Goal: Information Seeking & Learning: Learn about a topic

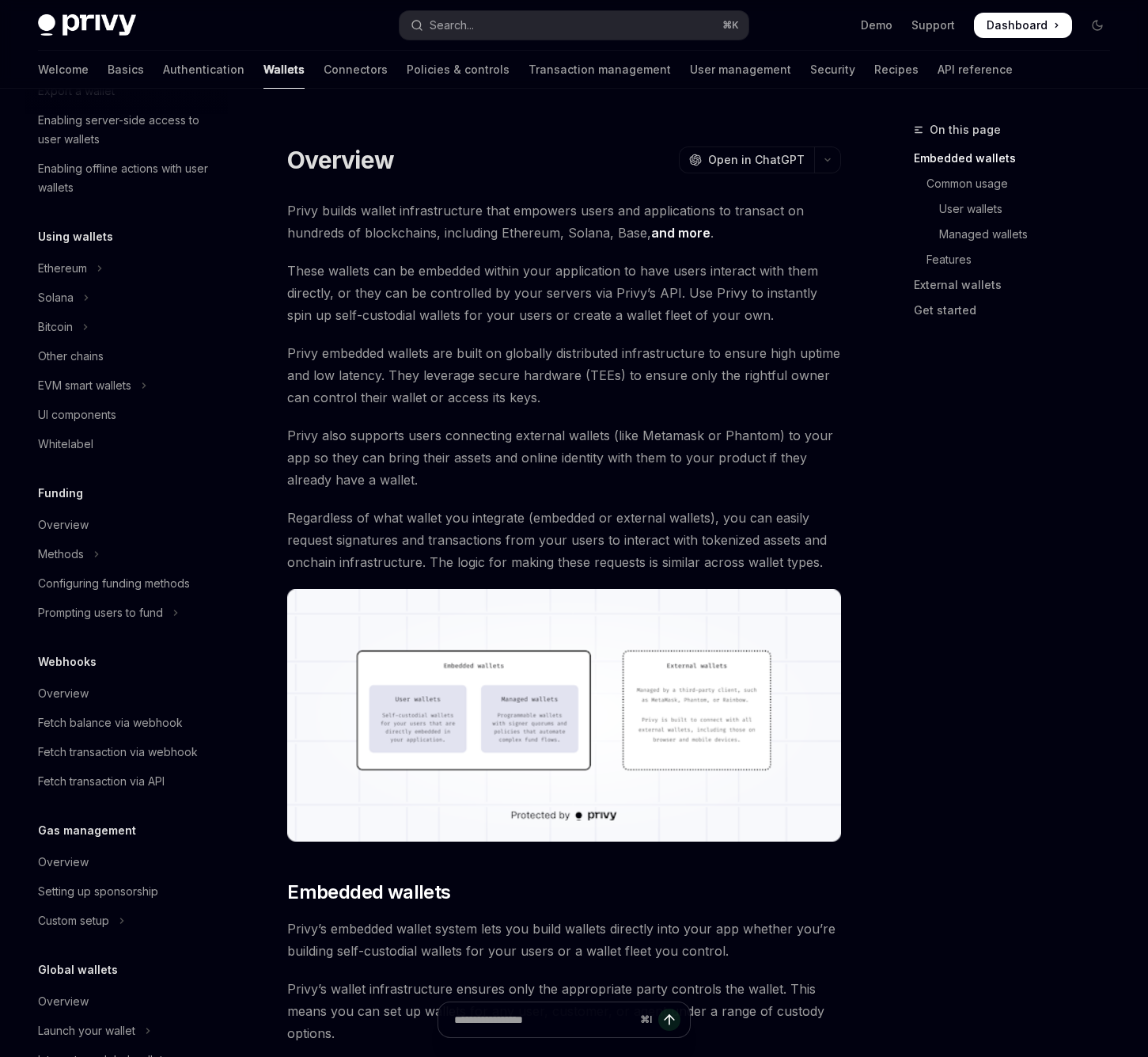
scroll to position [322, 0]
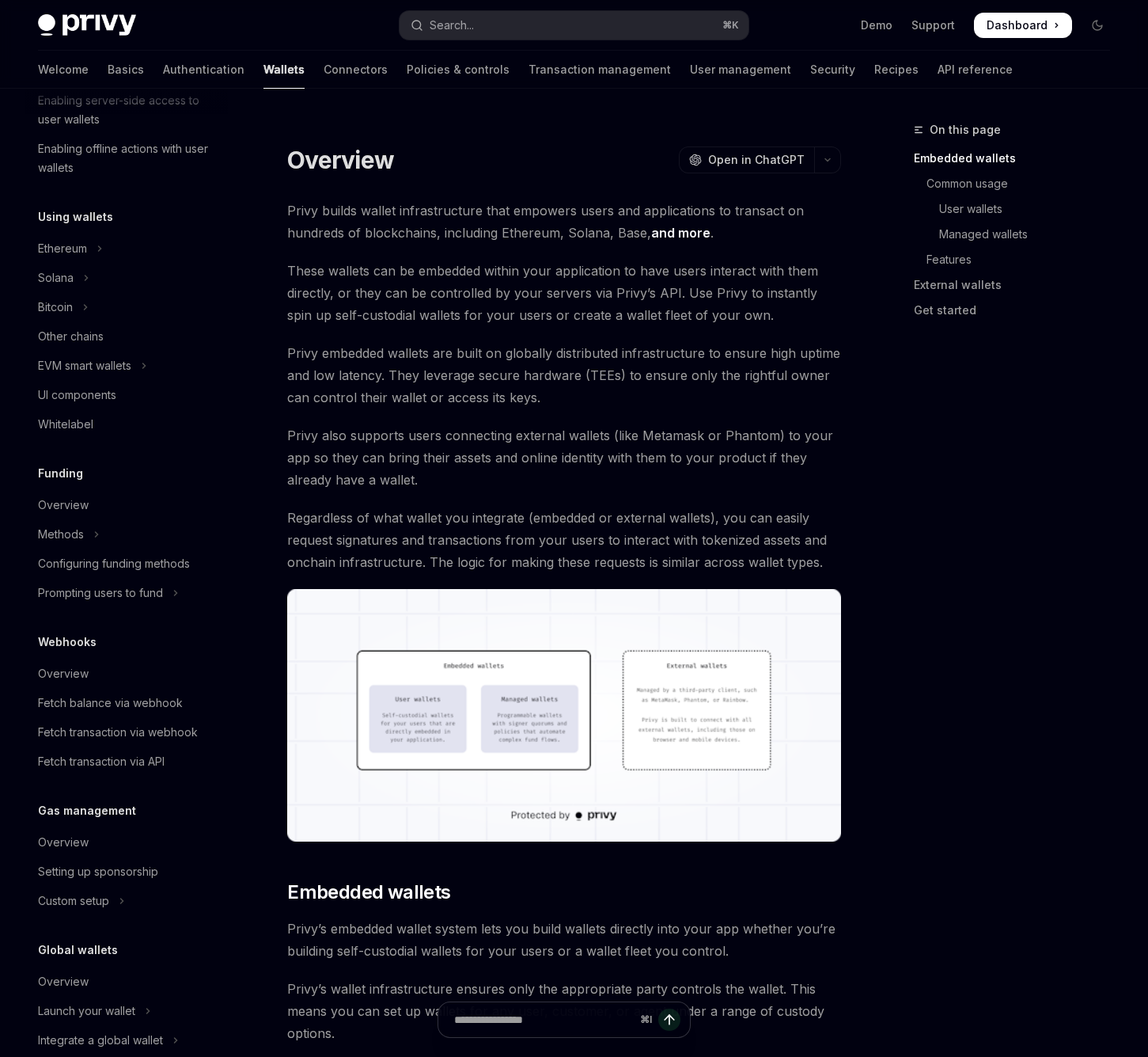
scroll to position [322, 0]
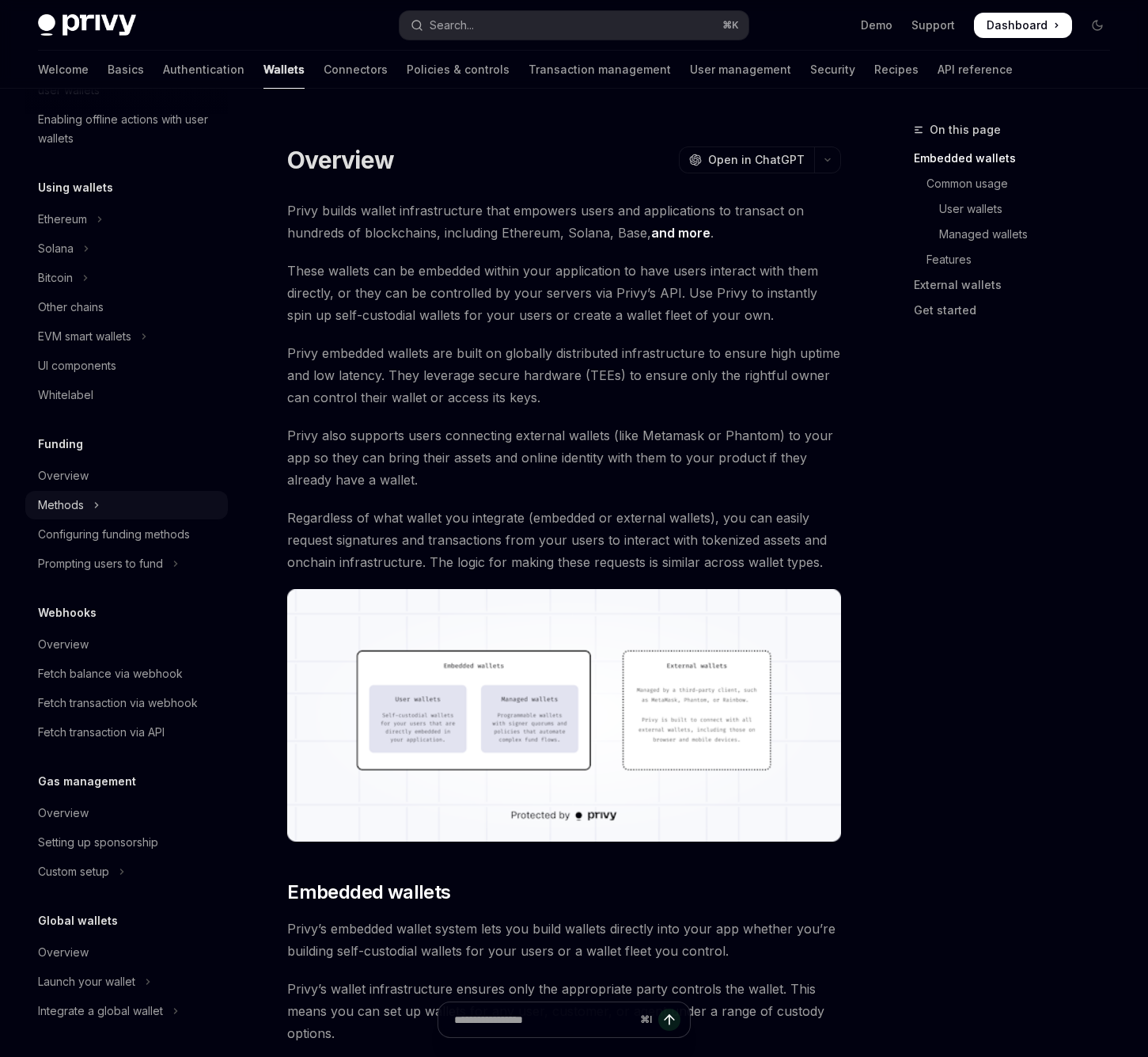
click at [89, 504] on button "Methods" at bounding box center [126, 505] width 203 height 28
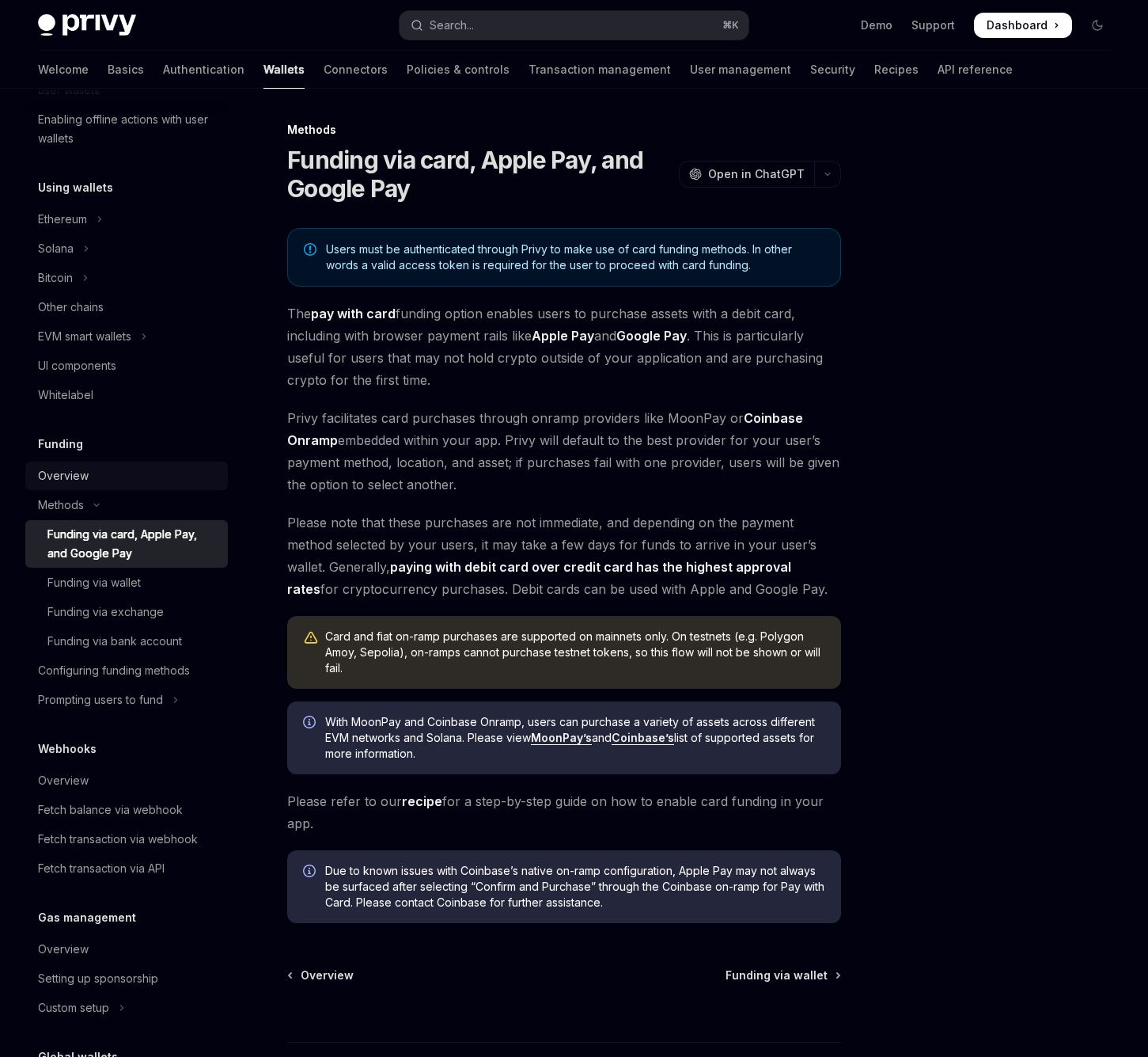
click at [76, 471] on div "Overview" at bounding box center [63, 476] width 51 height 19
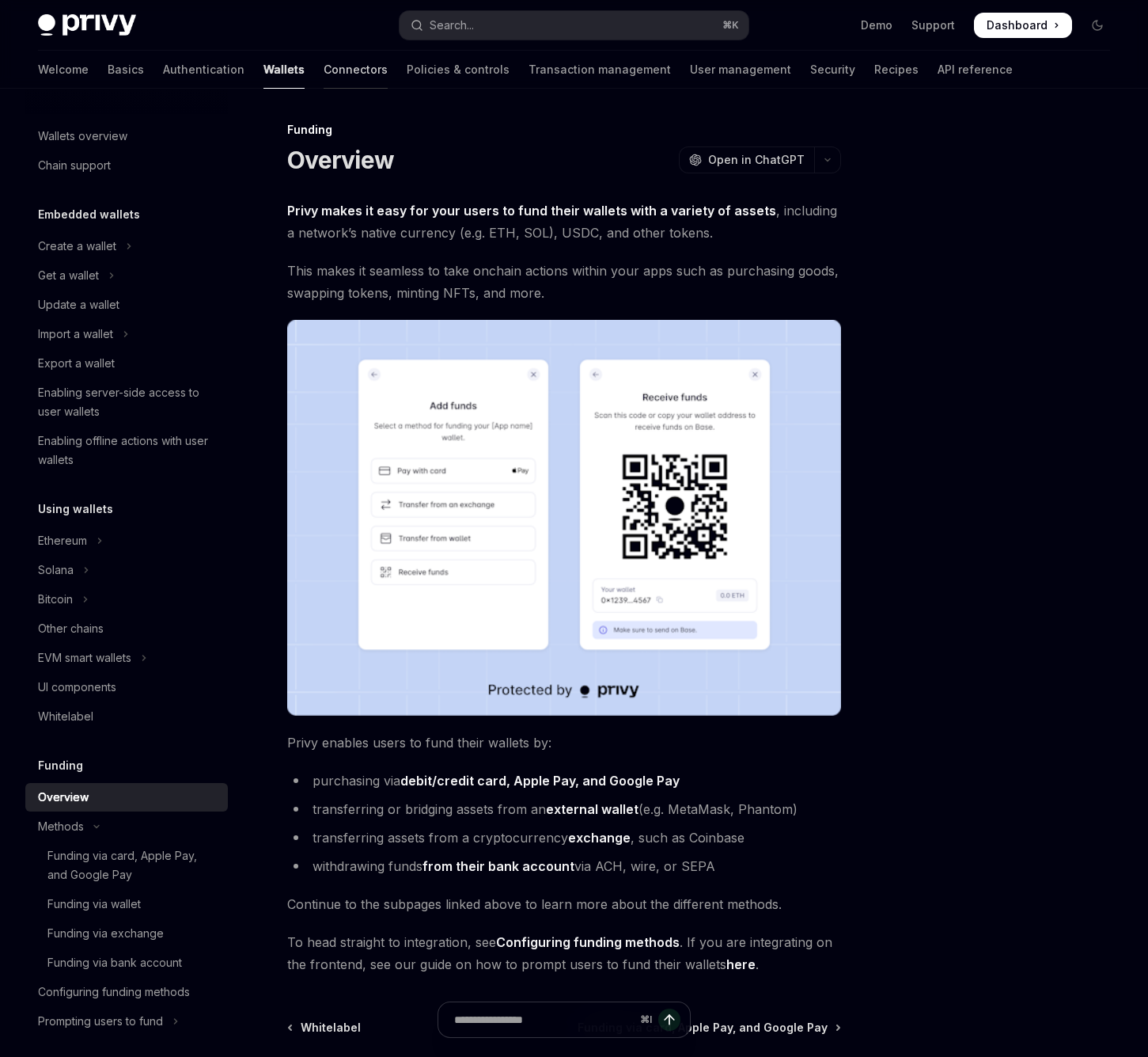
click at [323, 72] on link "Connectors" at bounding box center [355, 70] width 64 height 38
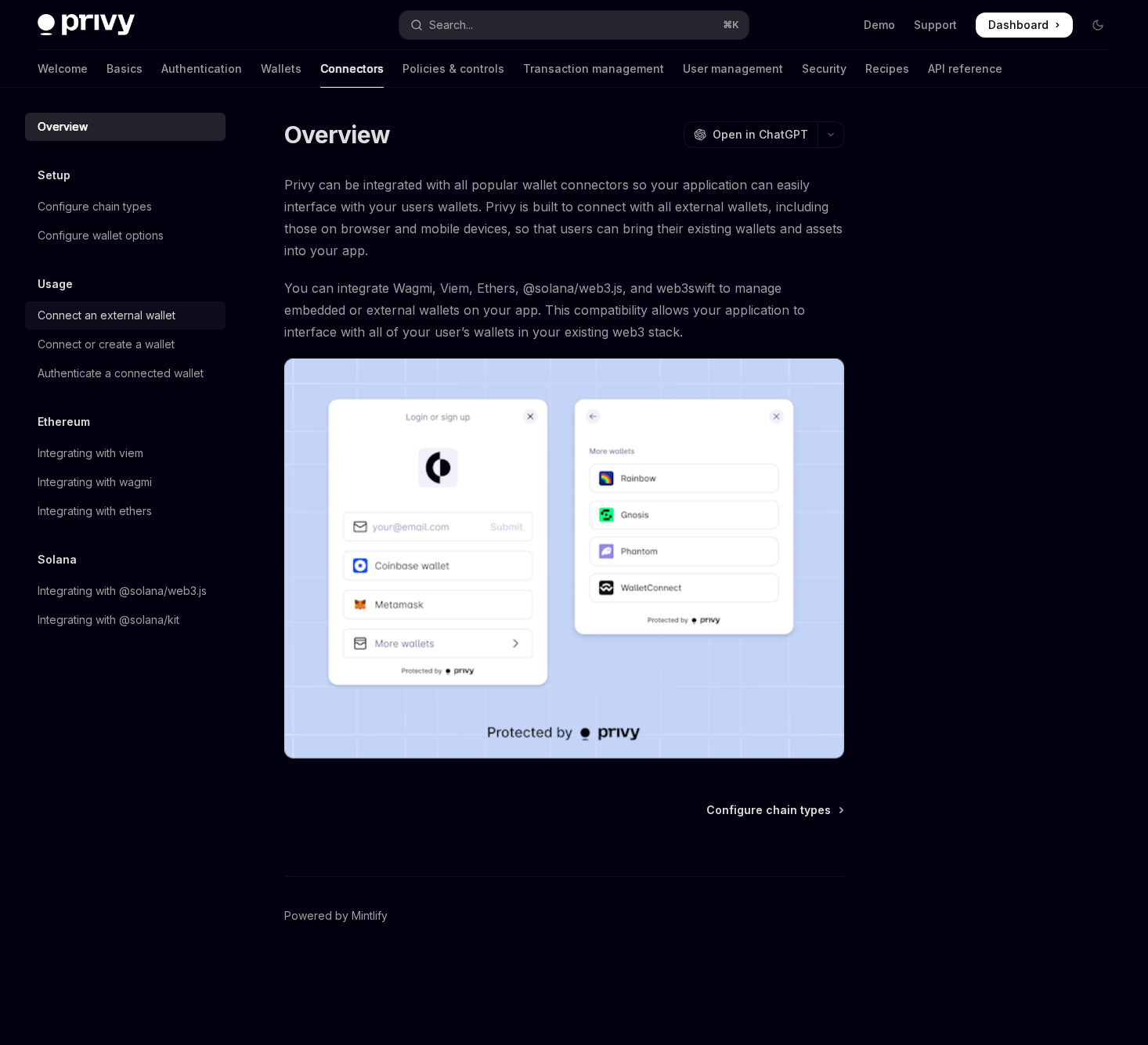
click at [90, 324] on div "Connect an external wallet" at bounding box center [106, 315] width 138 height 19
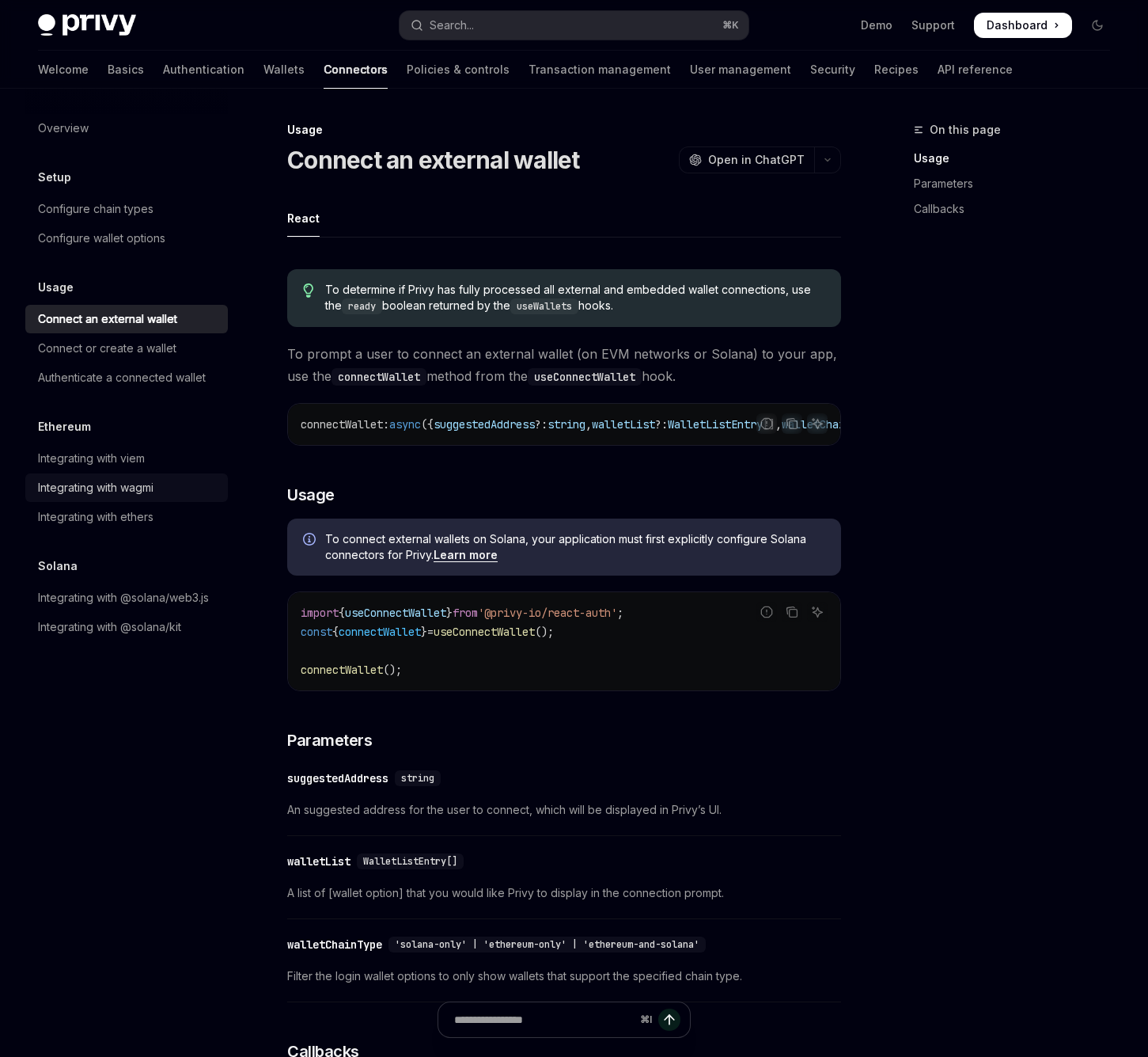
click at [125, 481] on div "Integrating with wagmi" at bounding box center [95, 487] width 116 height 19
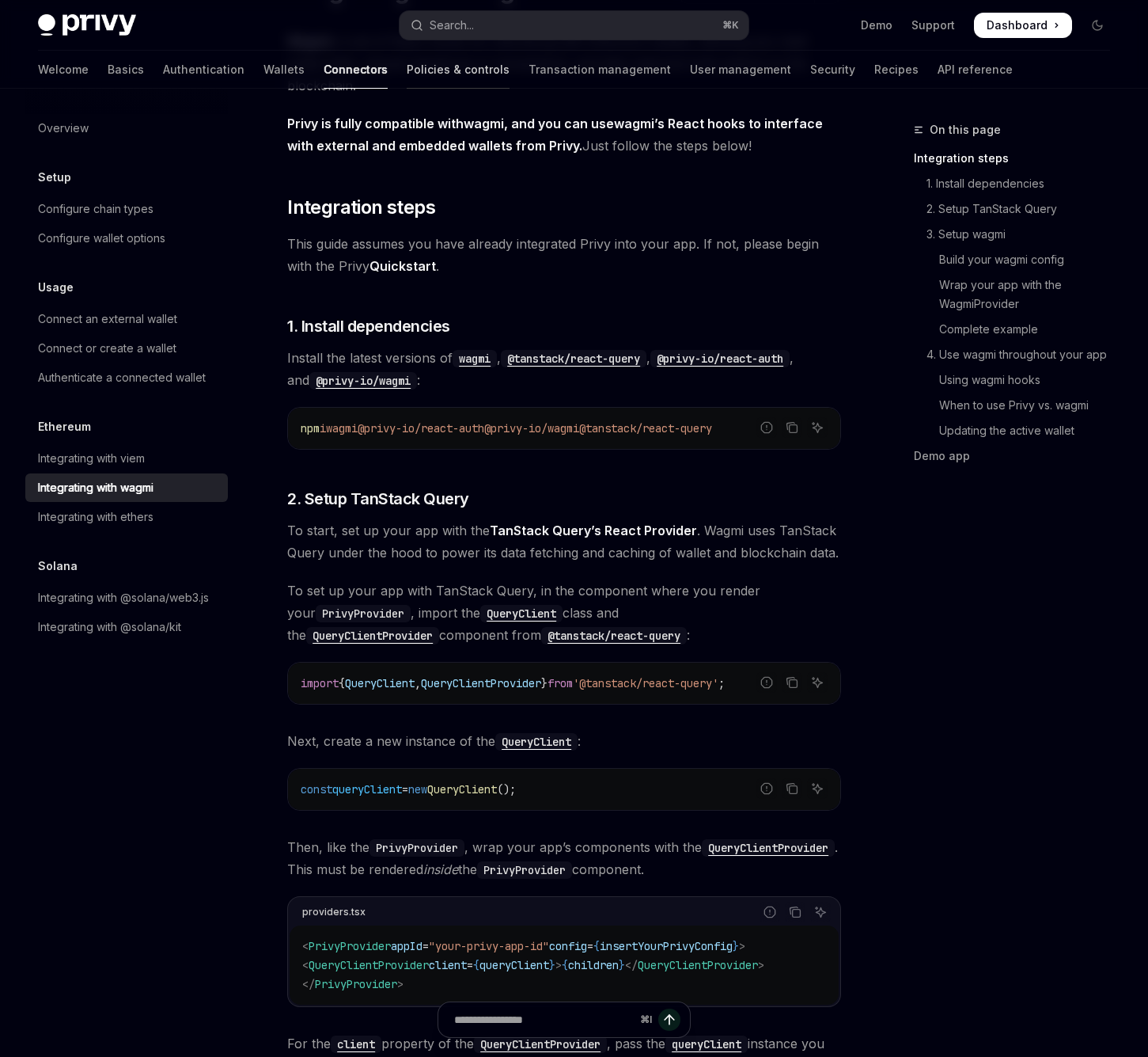
scroll to position [29, 0]
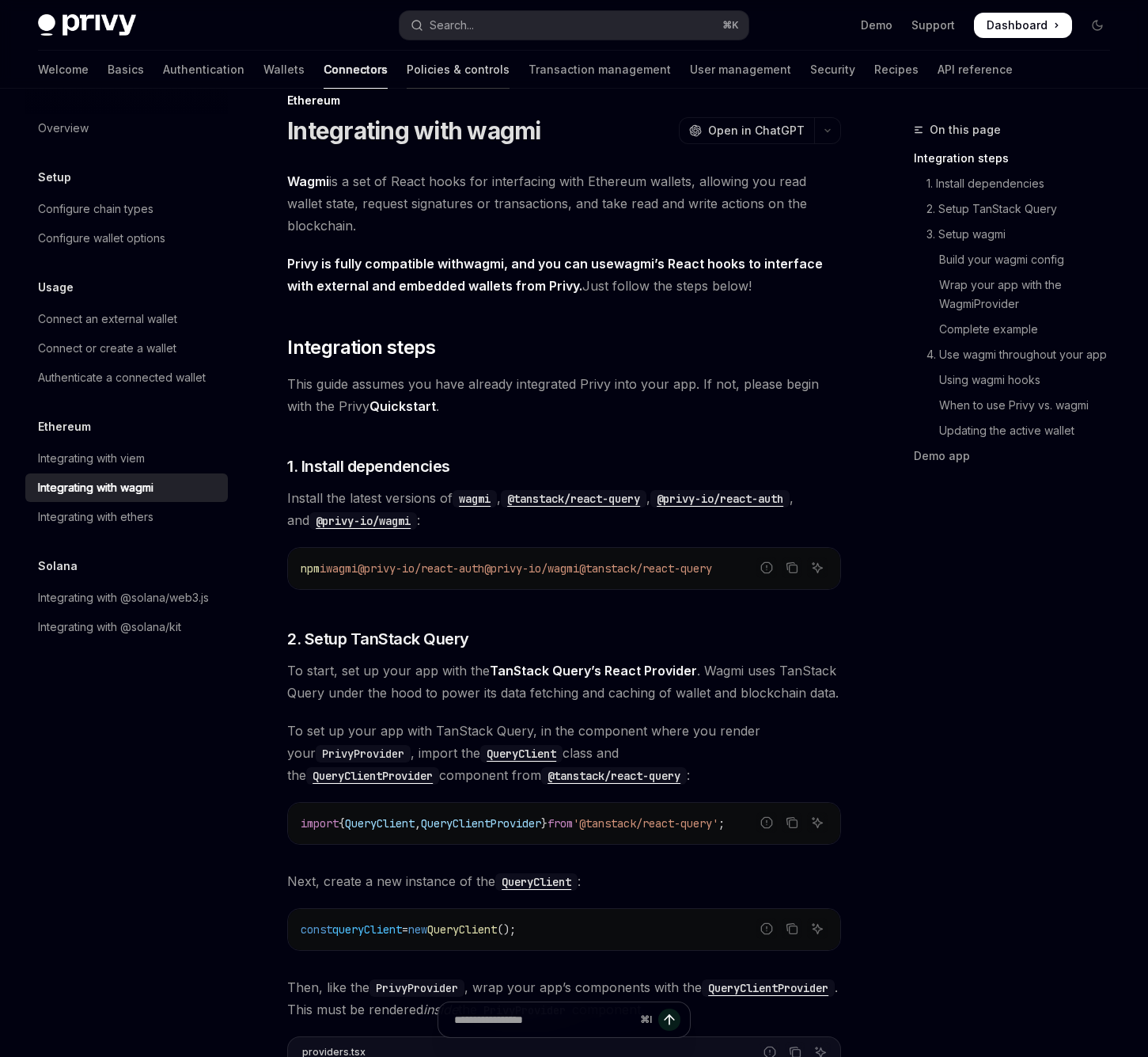
click at [407, 76] on link "Policies & controls" at bounding box center [458, 70] width 103 height 38
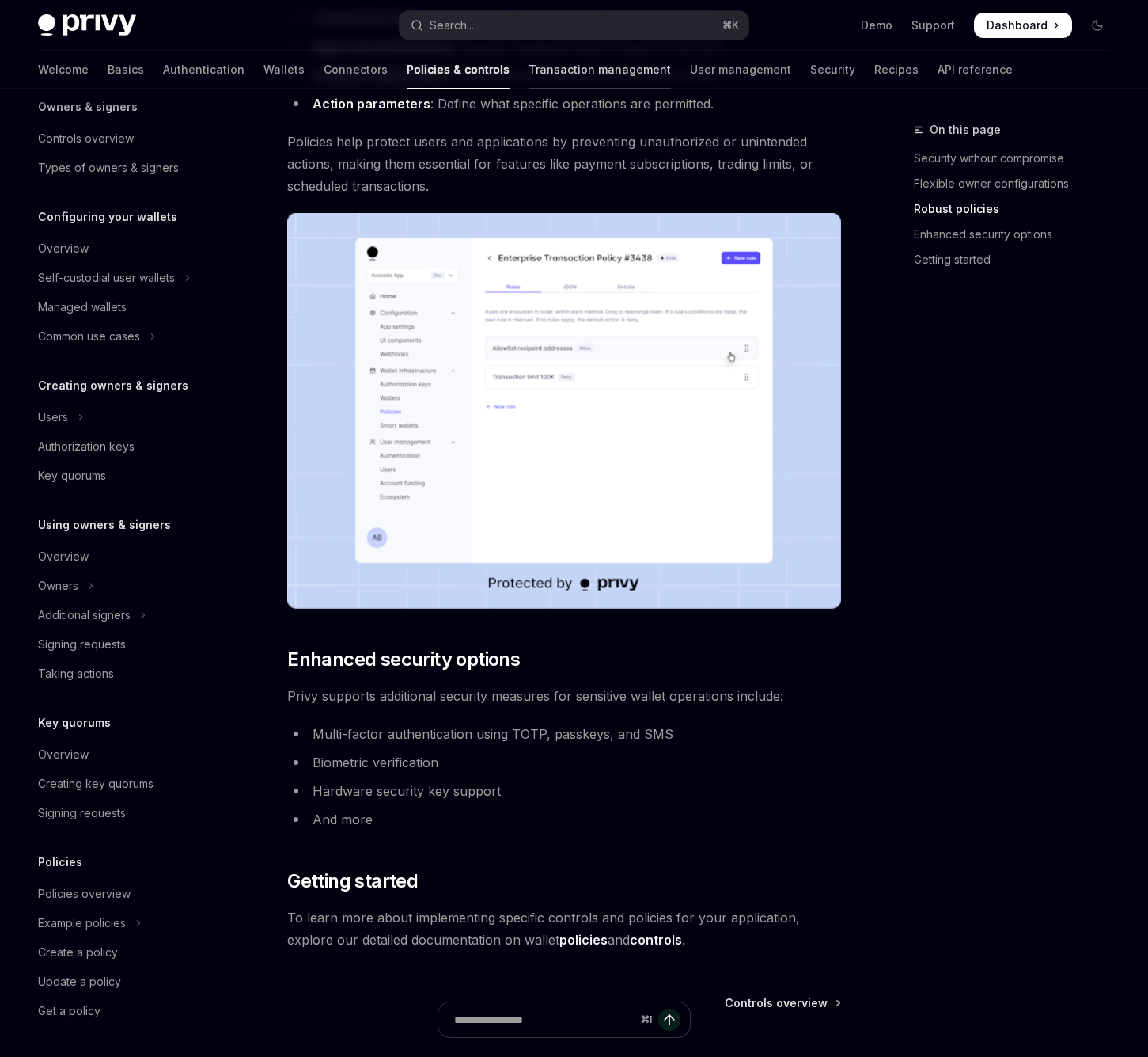
scroll to position [688, 0]
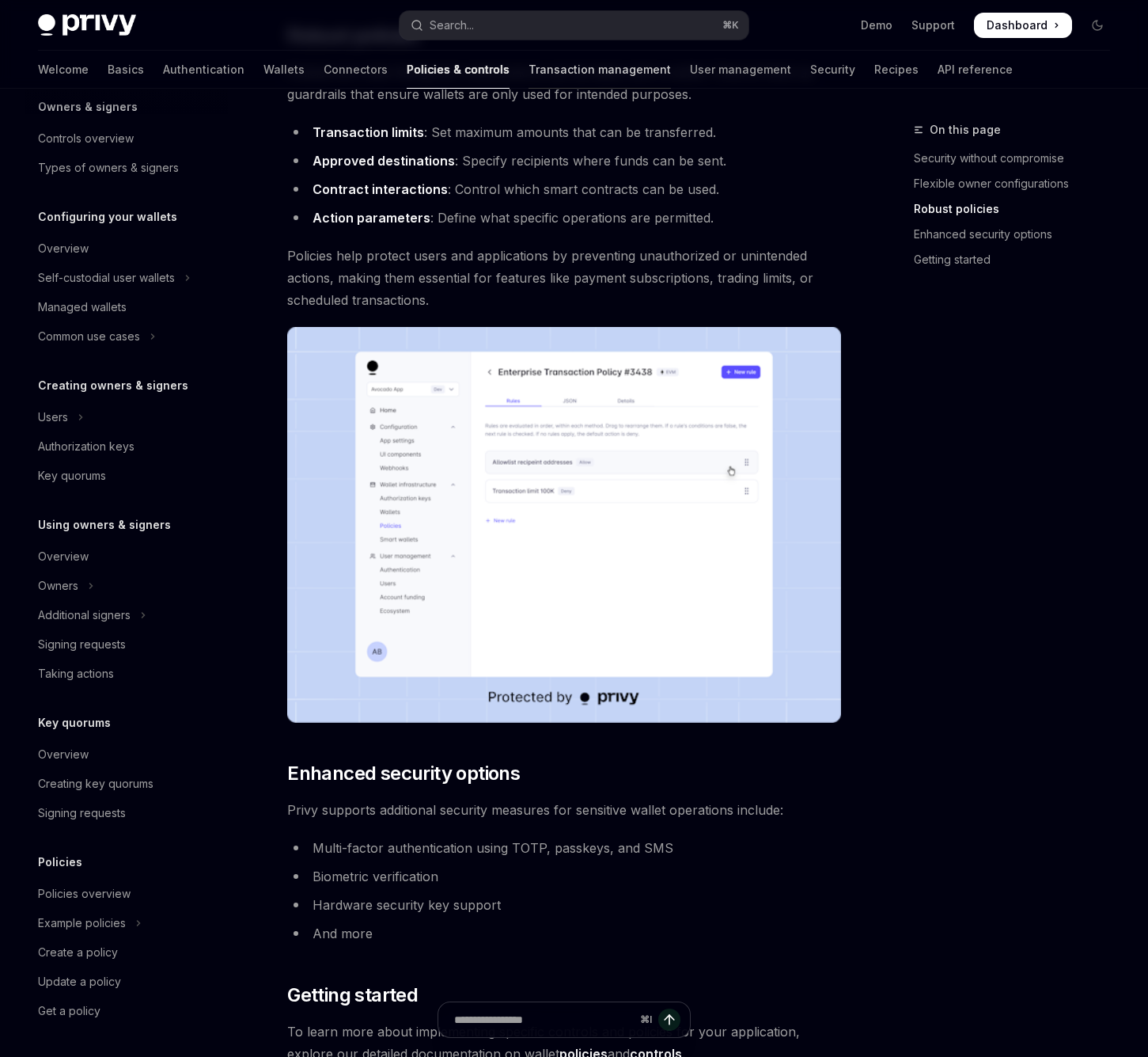
click at [540, 67] on link "Transaction management" at bounding box center [599, 70] width 142 height 38
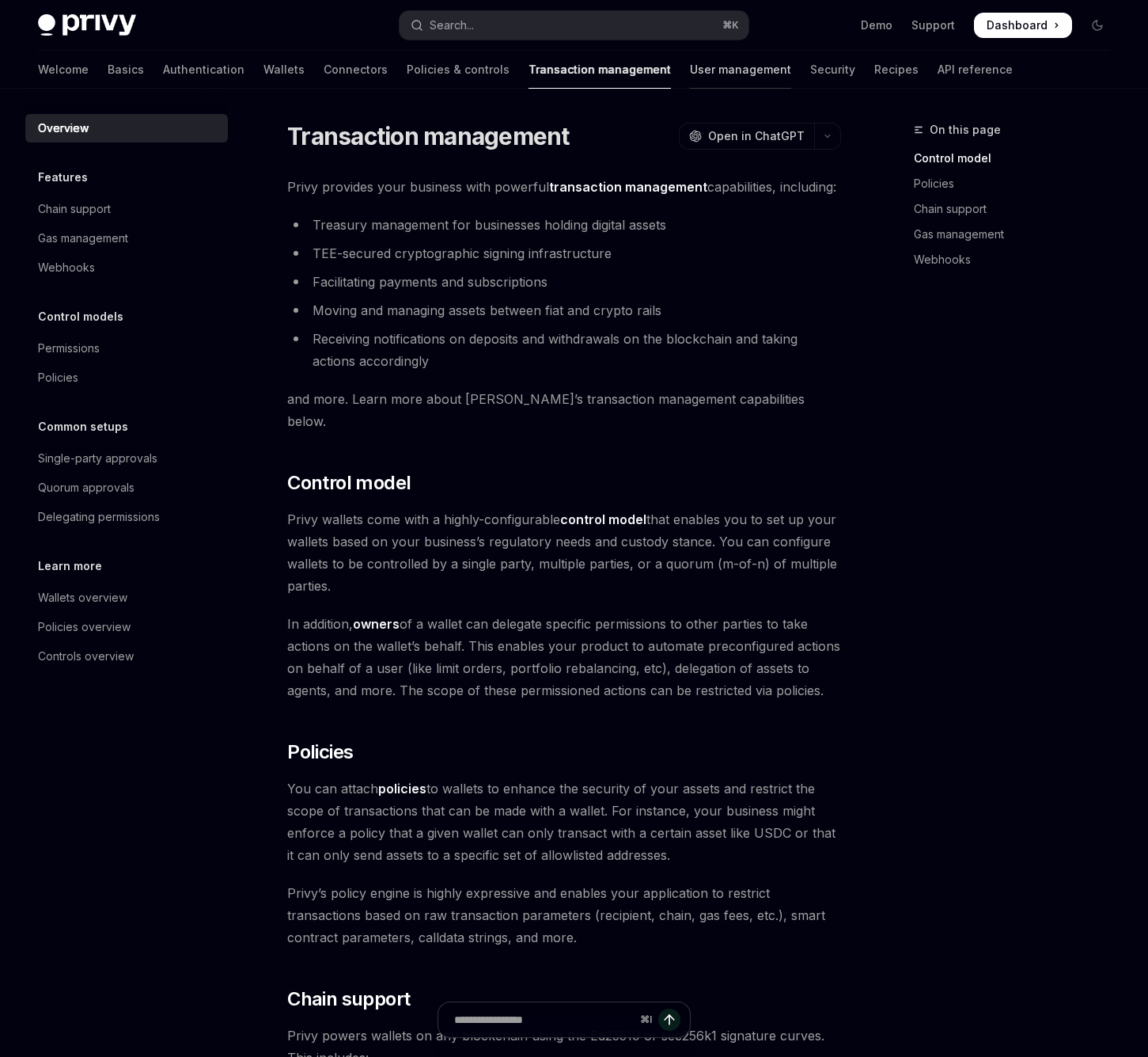
click at [690, 73] on link "User management" at bounding box center [740, 70] width 101 height 38
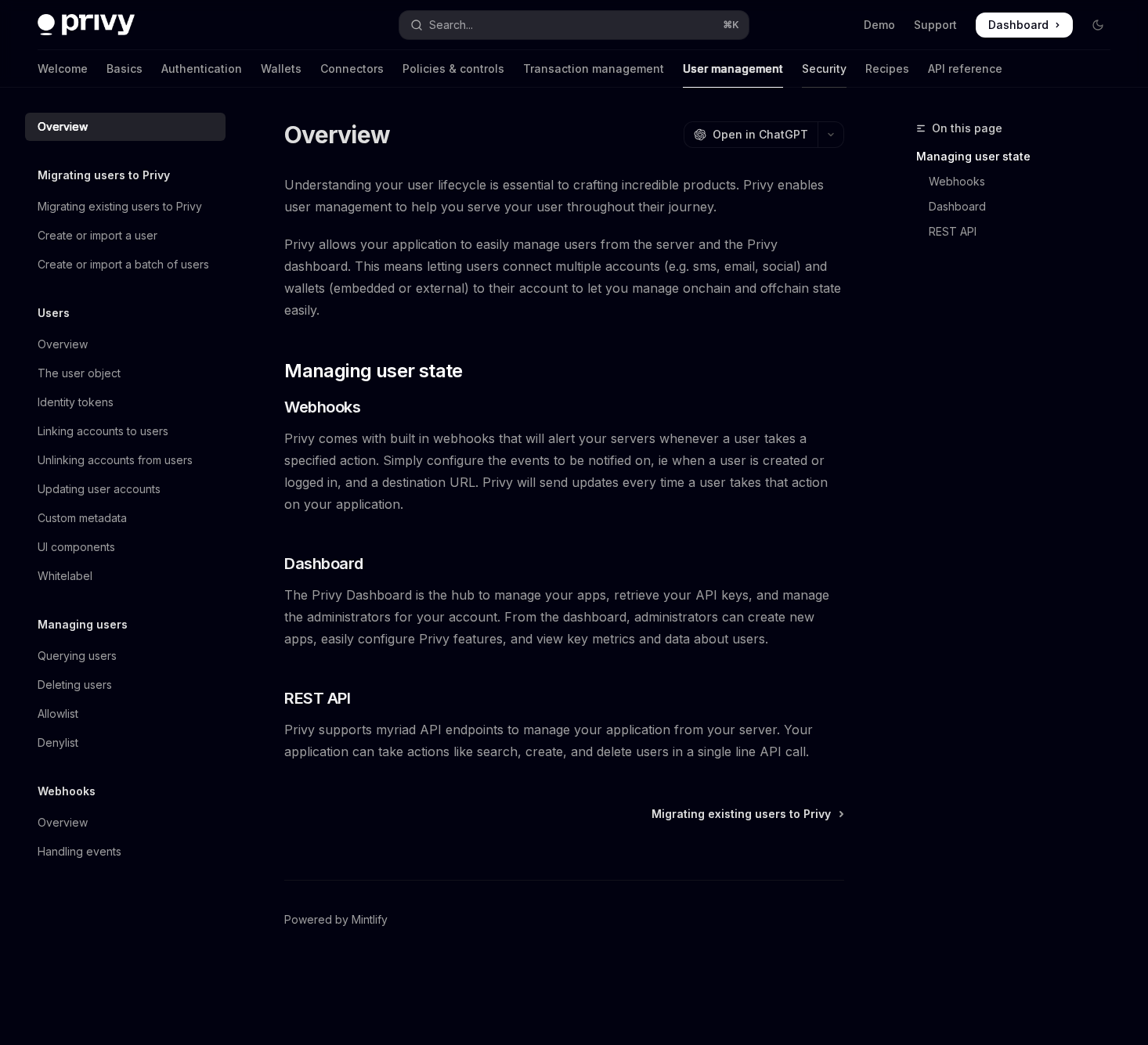
click at [802, 71] on link "Security" at bounding box center [824, 69] width 45 height 37
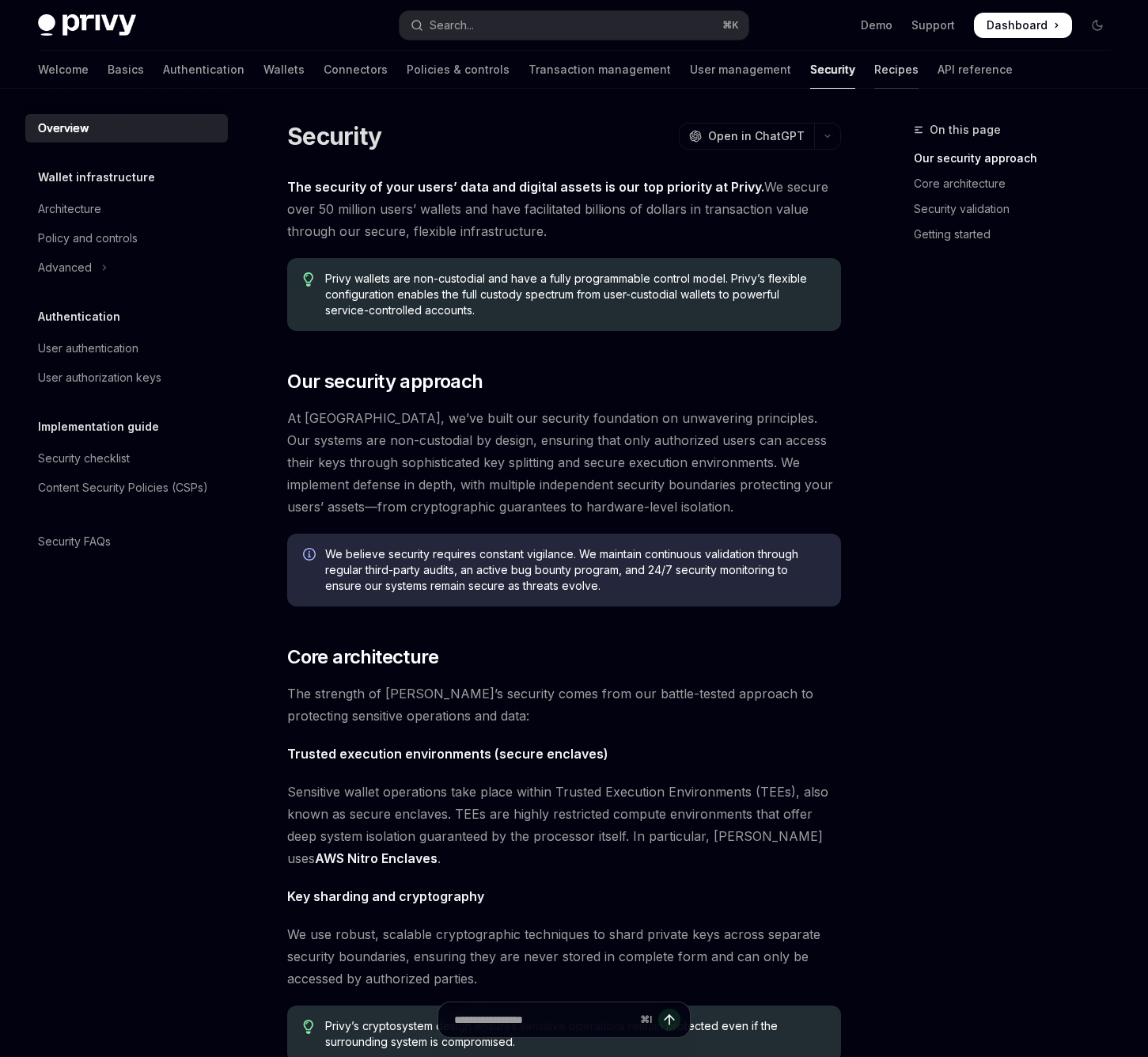
click at [875, 72] on link "Recipes" at bounding box center [896, 70] width 44 height 38
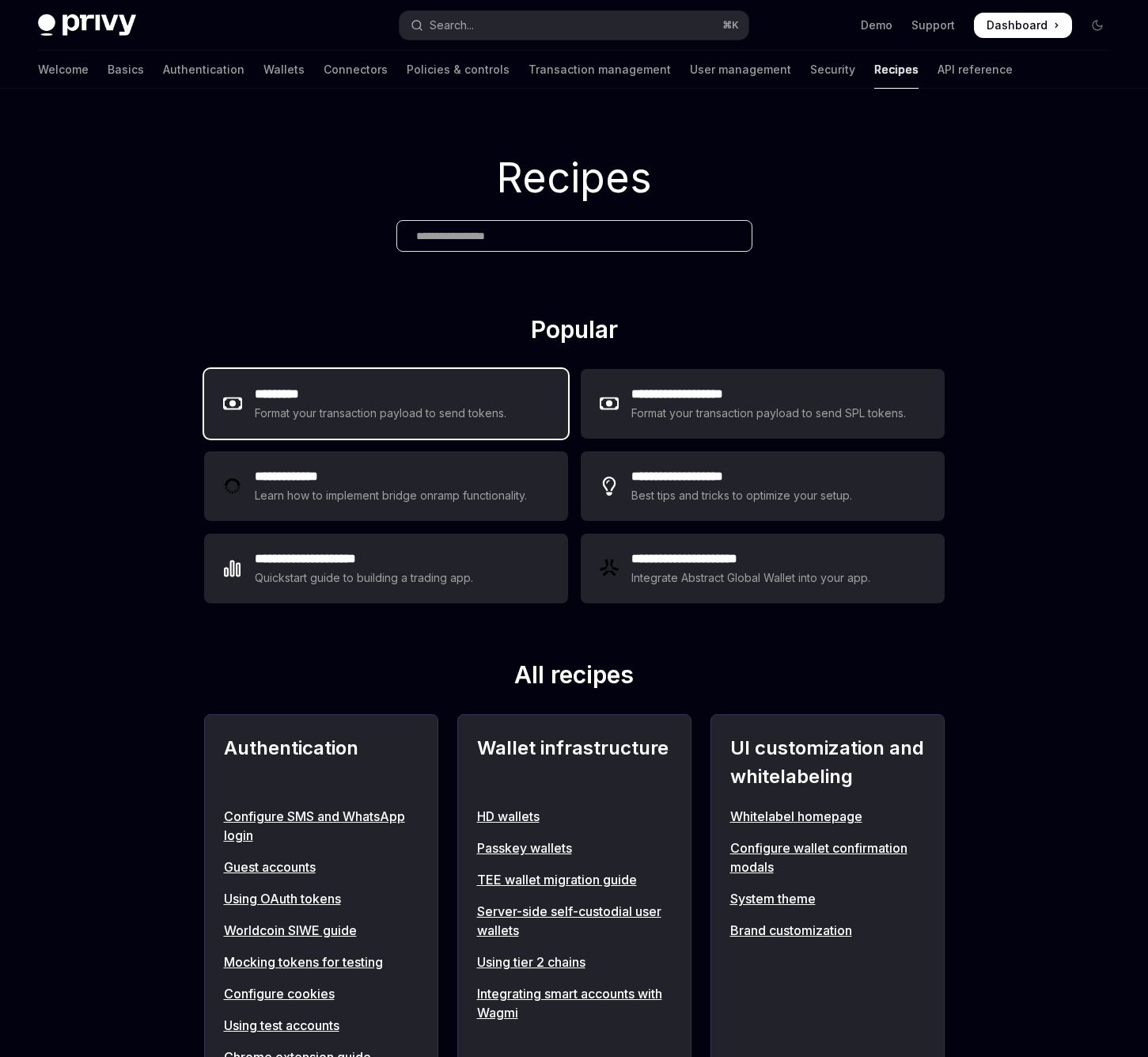
click at [359, 423] on div "********* Format your transaction payload to send tokens." at bounding box center [386, 404] width 364 height 70
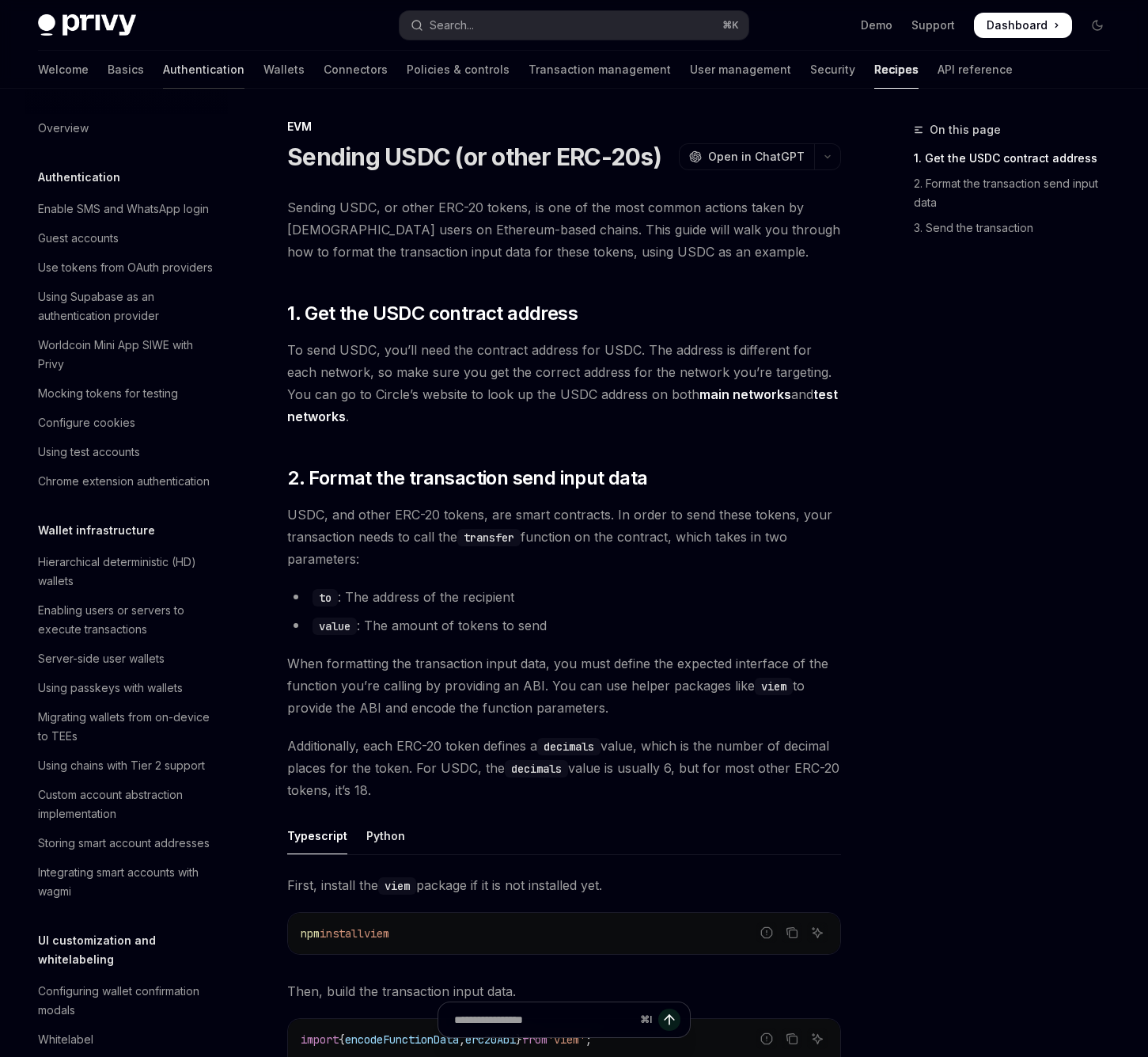
click at [163, 67] on link "Authentication" at bounding box center [204, 70] width 81 height 38
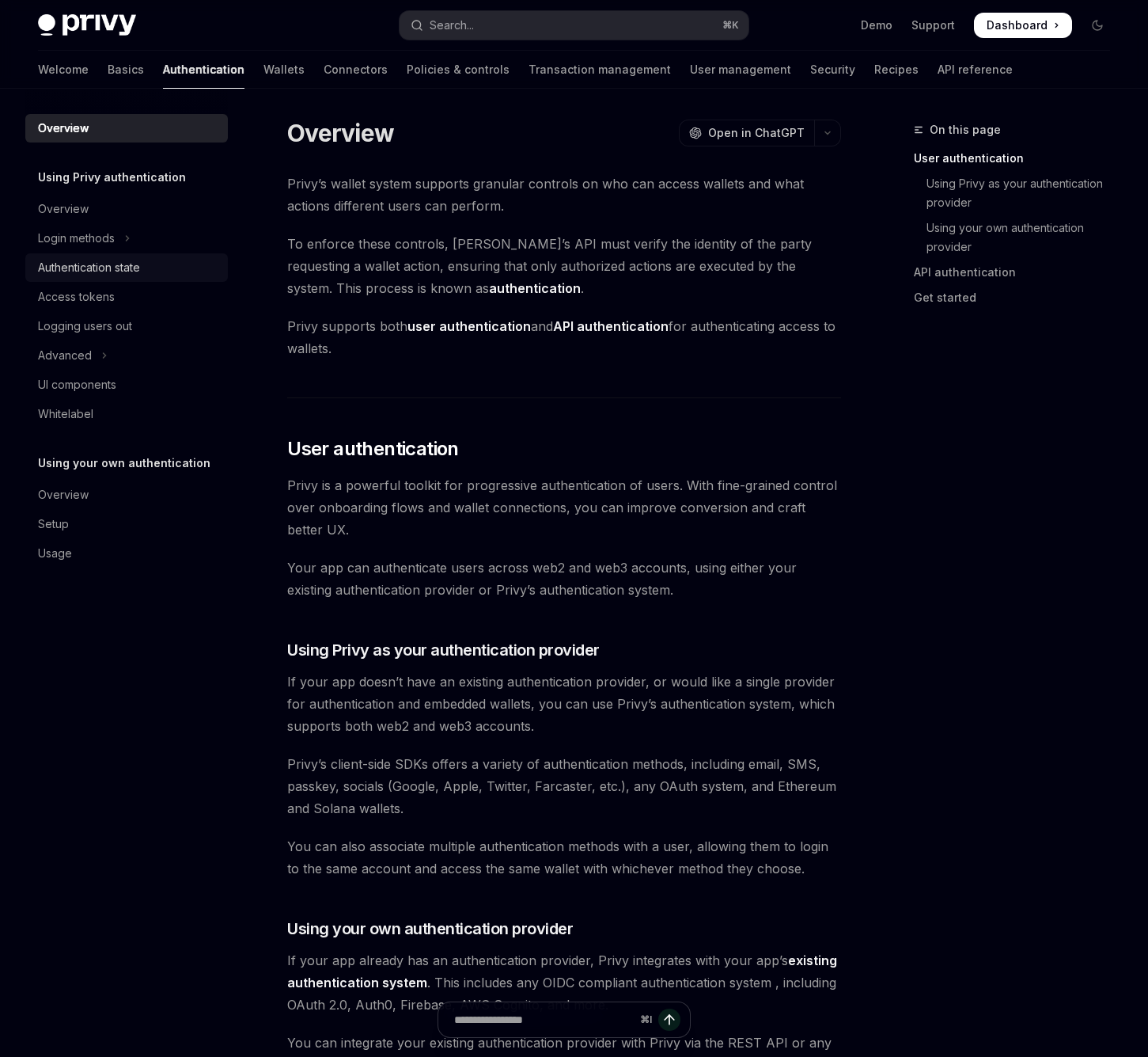
click at [139, 256] on link "Authentication state" at bounding box center [126, 268] width 203 height 28
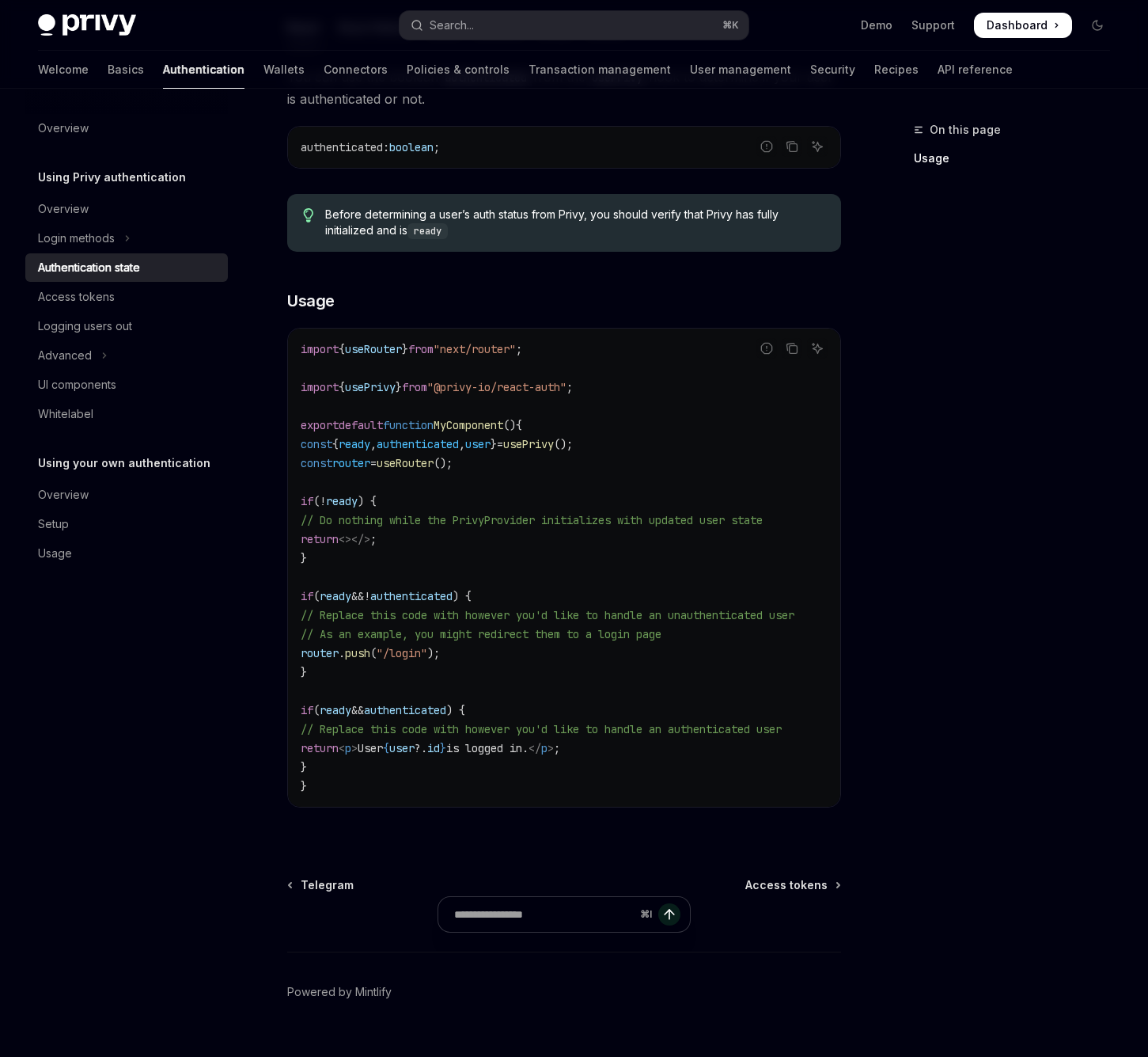
scroll to position [311, 0]
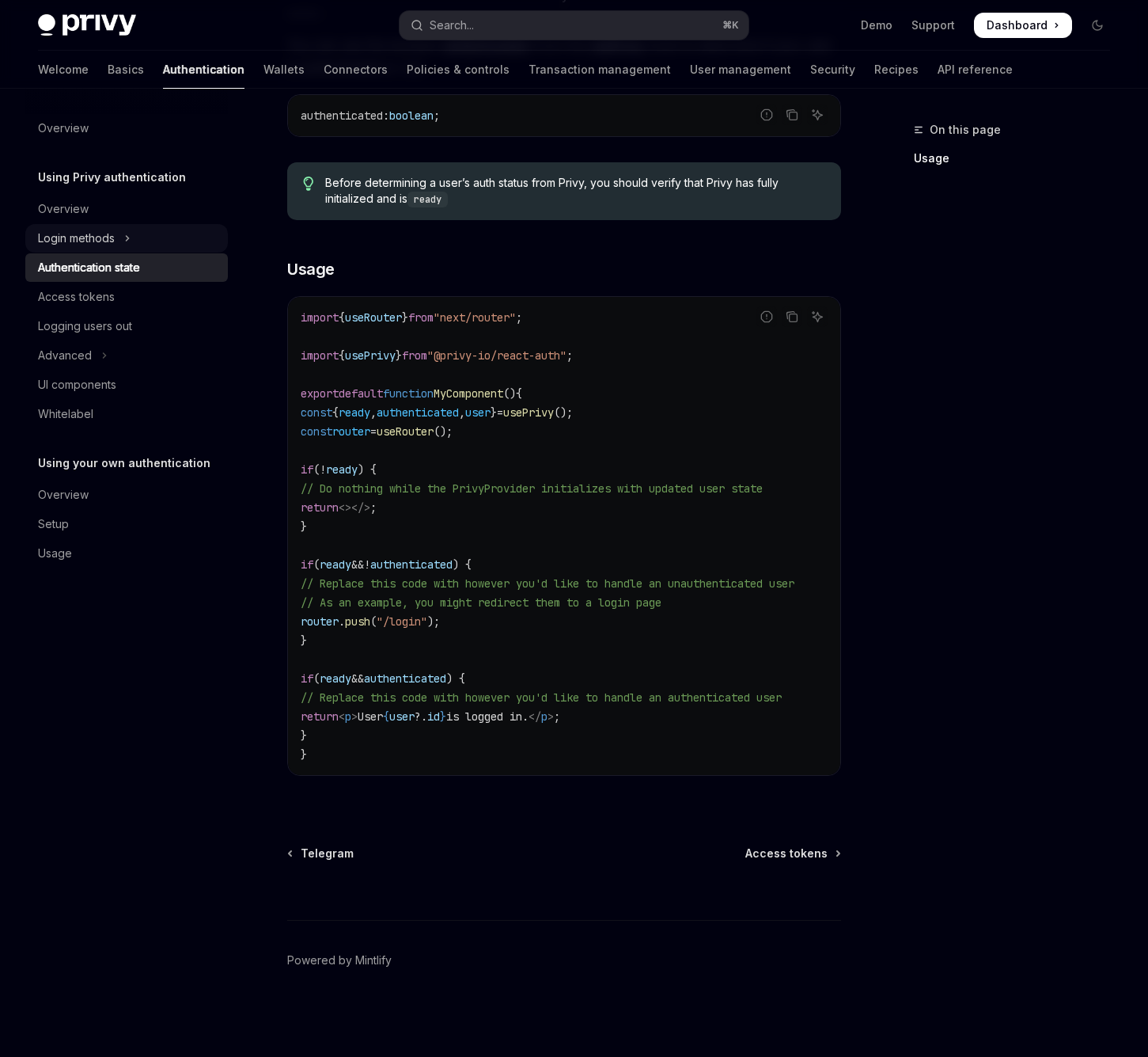
click at [117, 239] on button "Login methods" at bounding box center [126, 239] width 203 height 28
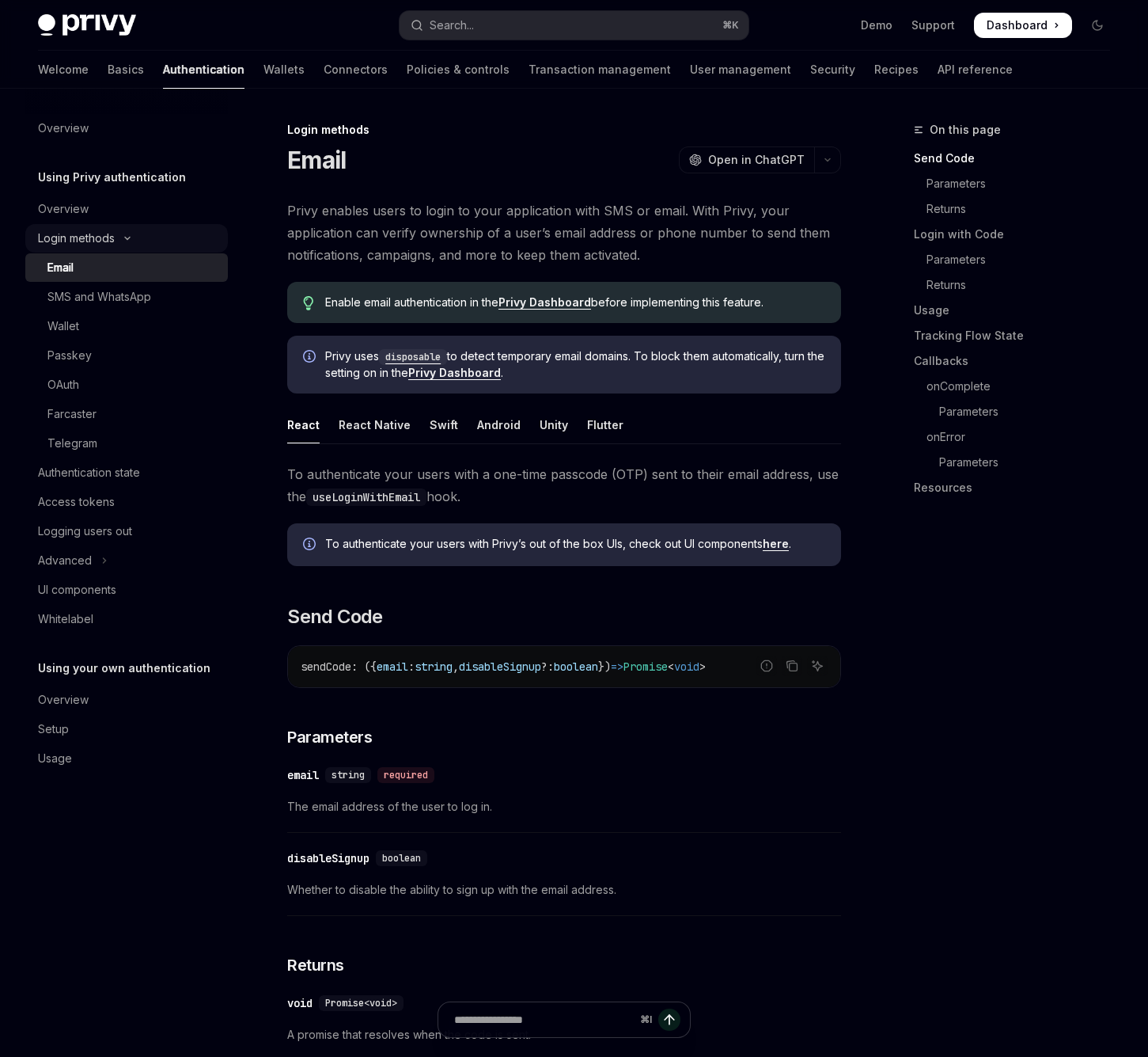
click at [117, 239] on button "Login methods" at bounding box center [126, 239] width 203 height 28
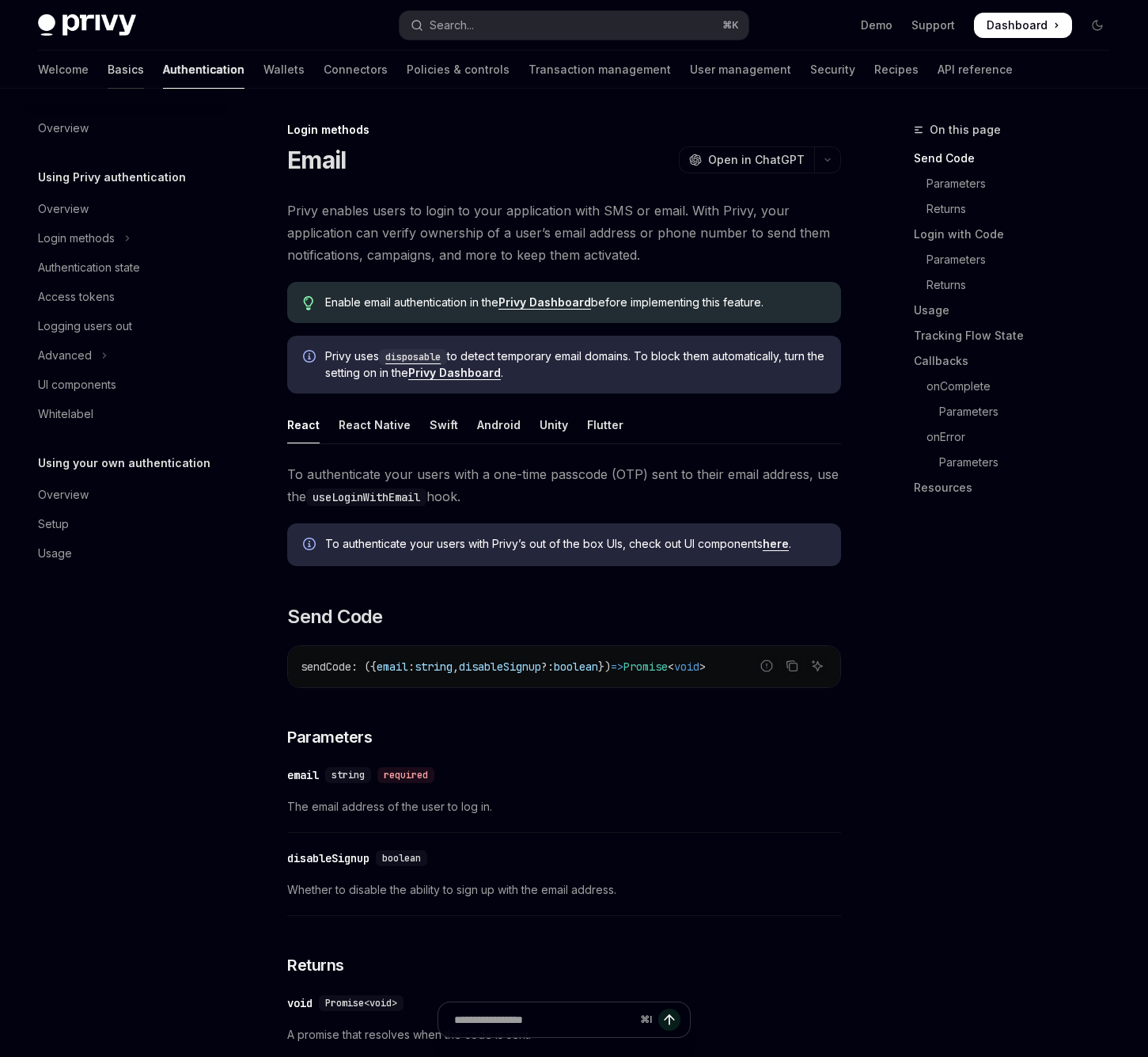
click at [107, 79] on link "Basics" at bounding box center [125, 70] width 37 height 38
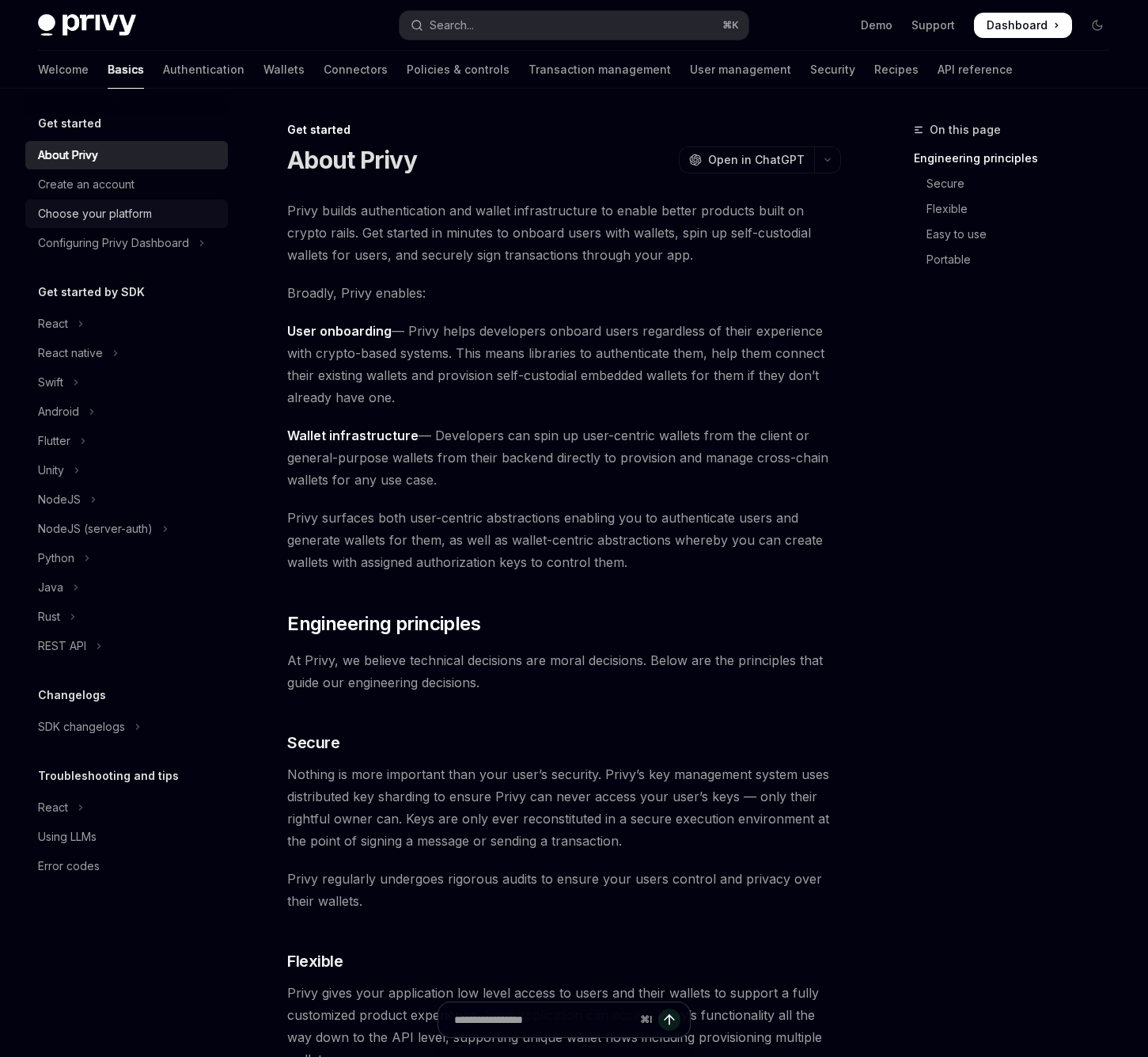
click at [82, 219] on div "Choose your platform" at bounding box center [94, 214] width 114 height 19
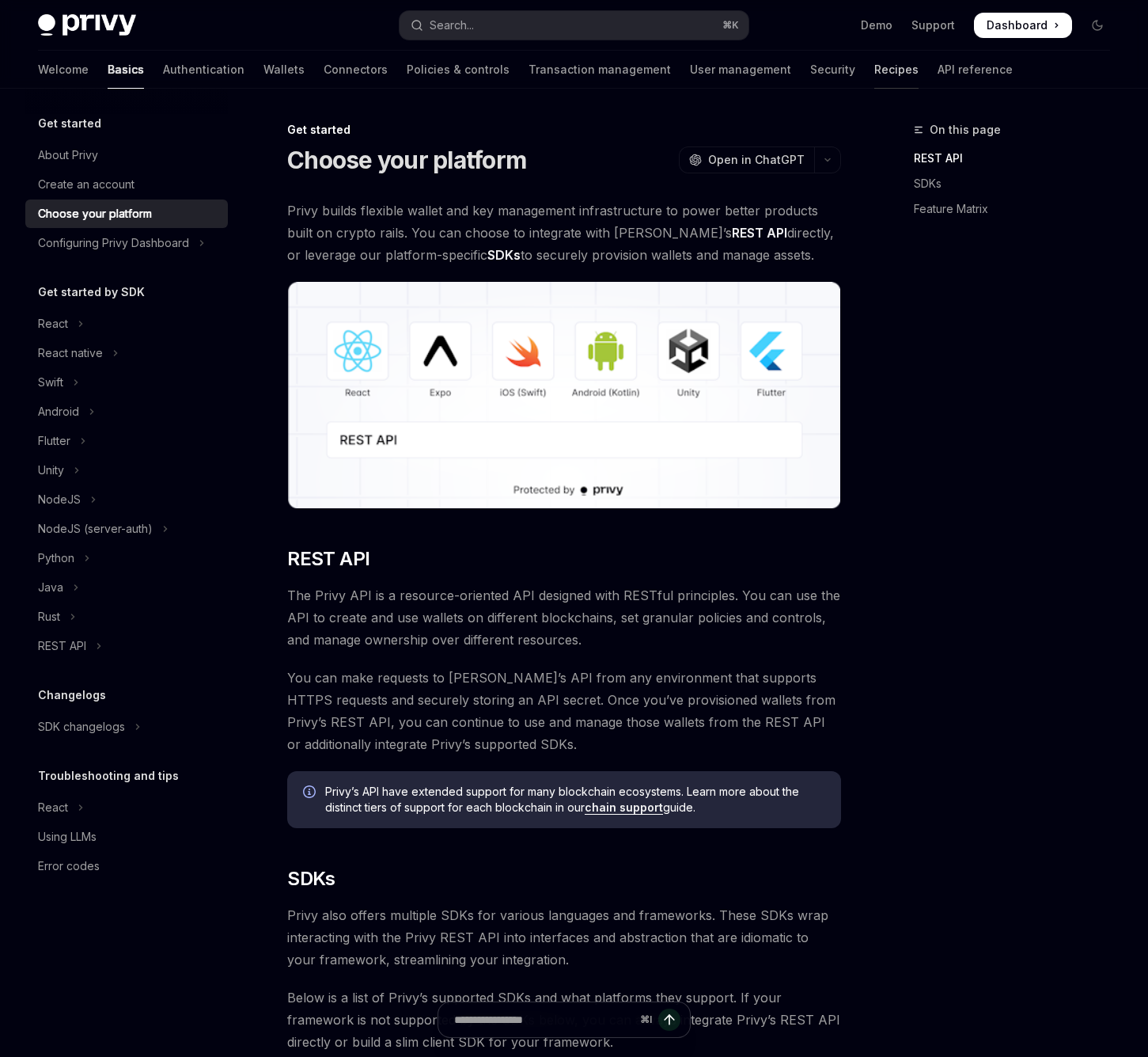
click at [875, 70] on link "Recipes" at bounding box center [896, 70] width 44 height 38
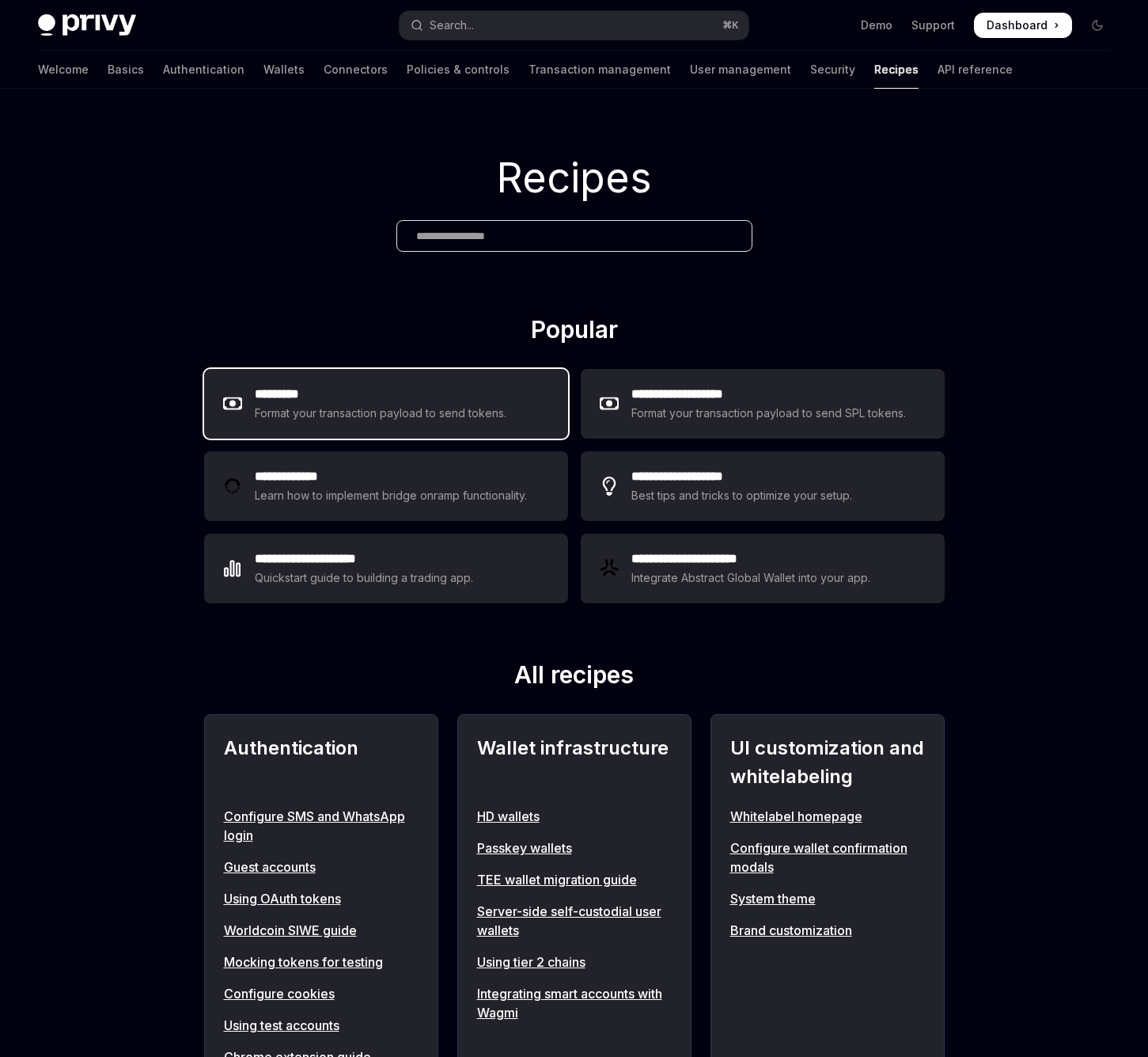
click at [321, 424] on div "********* Format your transaction payload to send tokens." at bounding box center [386, 404] width 364 height 70
type textarea "*"
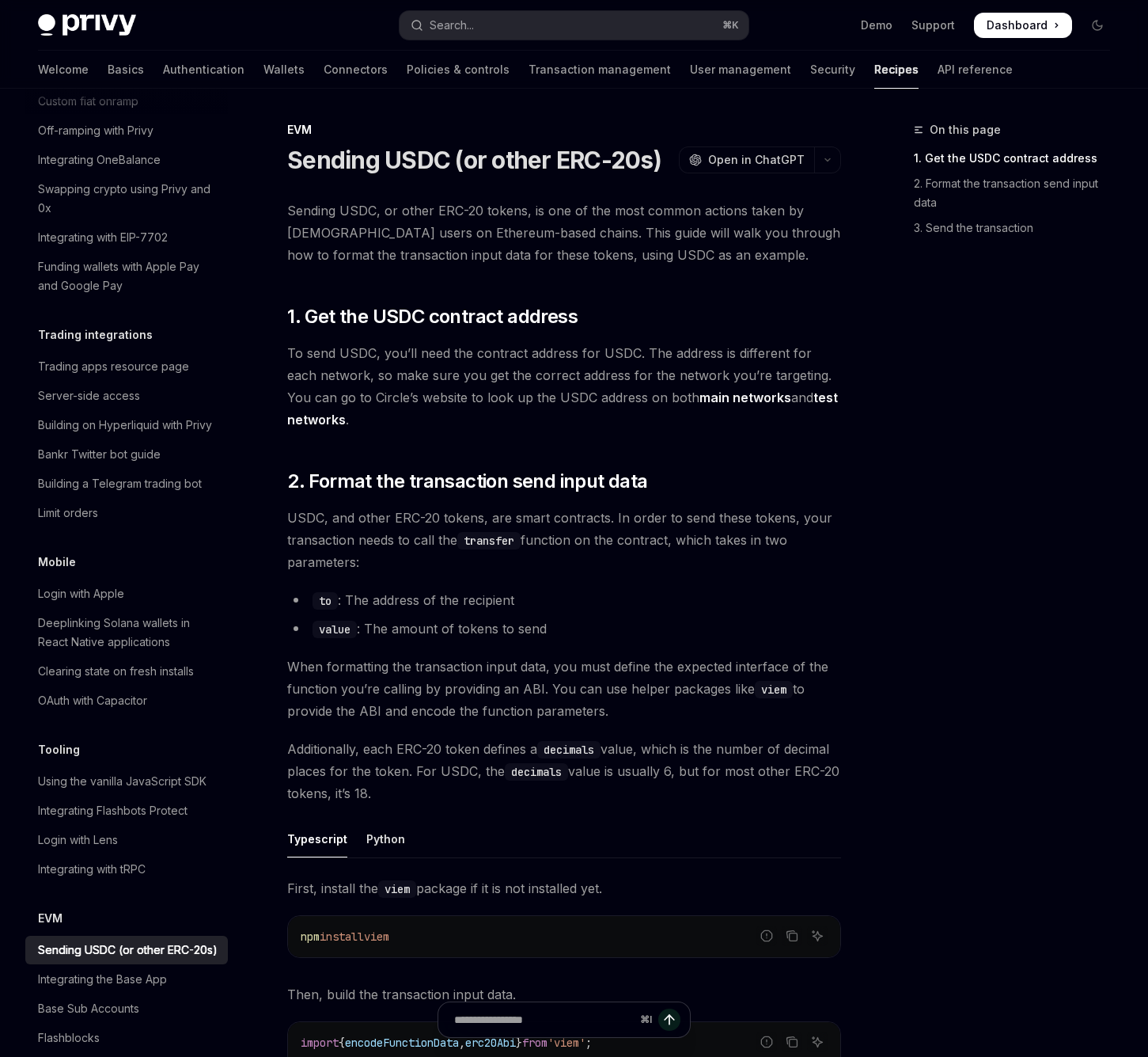
scroll to position [1440, 0]
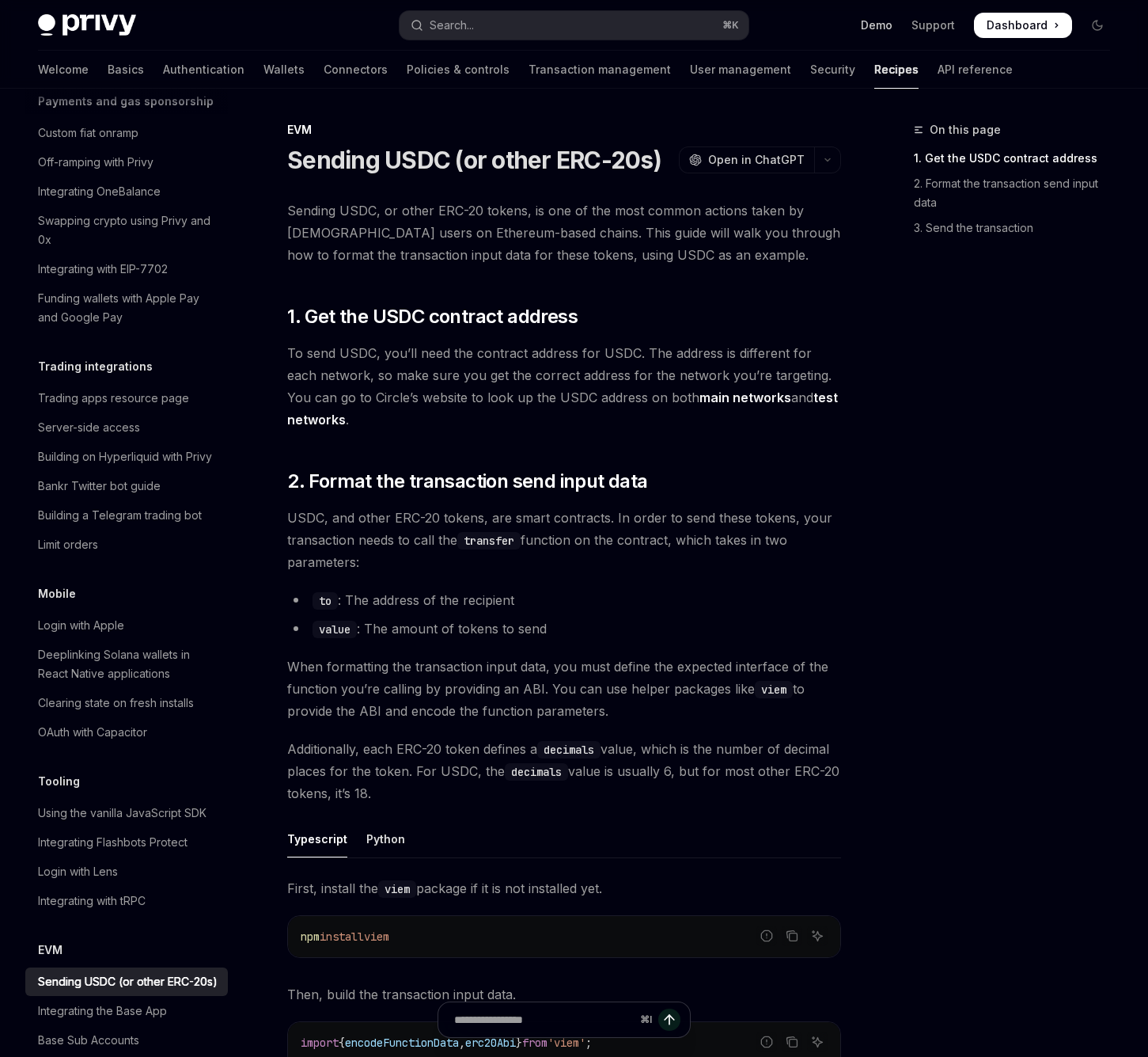
click at [891, 25] on link "Demo" at bounding box center [877, 25] width 32 height 16
